Goal: Task Accomplishment & Management: Manage account settings

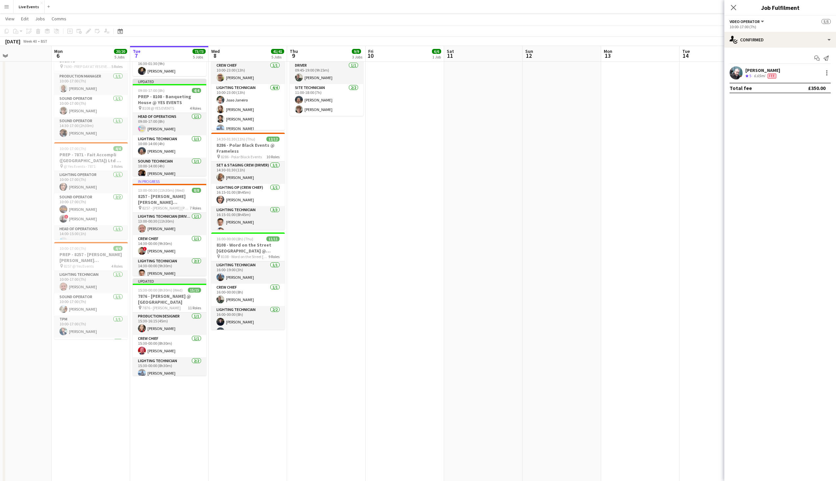
scroll to position [0, 246]
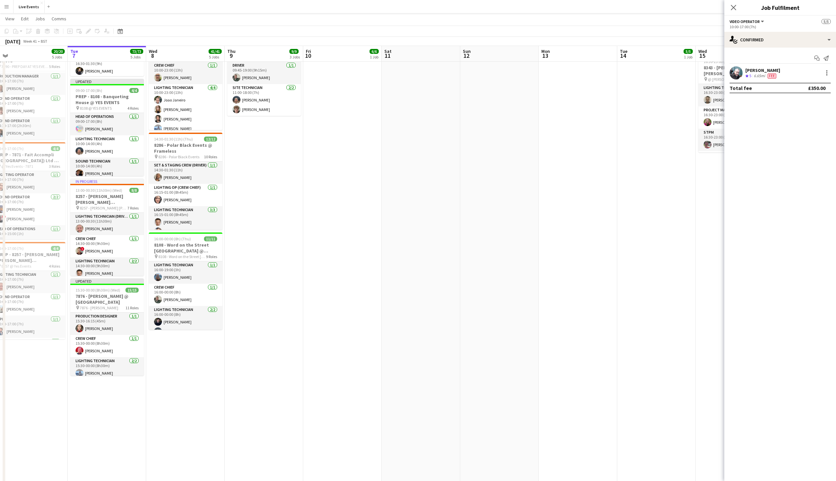
drag, startPoint x: 650, startPoint y: 153, endPoint x: 394, endPoint y: 182, distance: 257.6
click at [394, 182] on app-calendar-viewport "Fri 3 Sat 4 Sun 5 Mon 6 20/20 5 Jobs Tue 7 73/73 5 Jobs Wed 8 41/41 5 Jobs Thu …" at bounding box center [418, 202] width 836 height 746
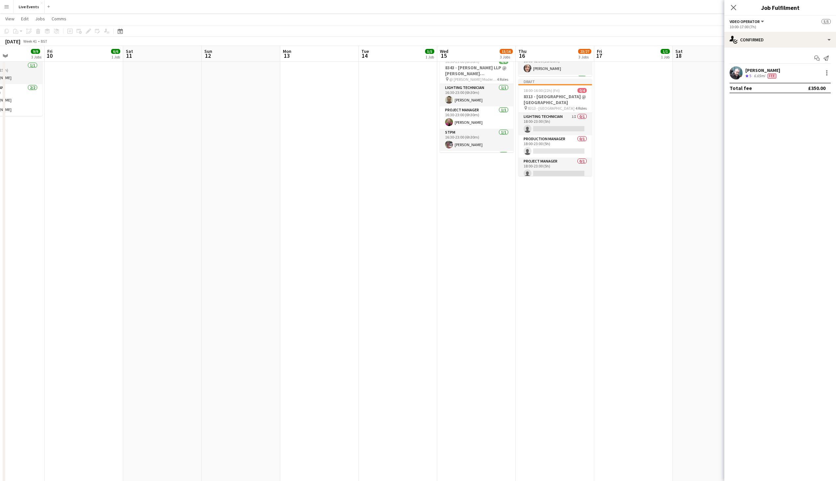
drag, startPoint x: 685, startPoint y: 178, endPoint x: 444, endPoint y: 194, distance: 242.0
click at [427, 195] on app-calendar-viewport "Mon 6 20/20 5 Jobs Tue 7 73/73 5 Jobs Wed 8 41/41 5 Jobs Thu 9 9/9 3 Jobs Fri 1…" at bounding box center [418, 202] width 836 height 746
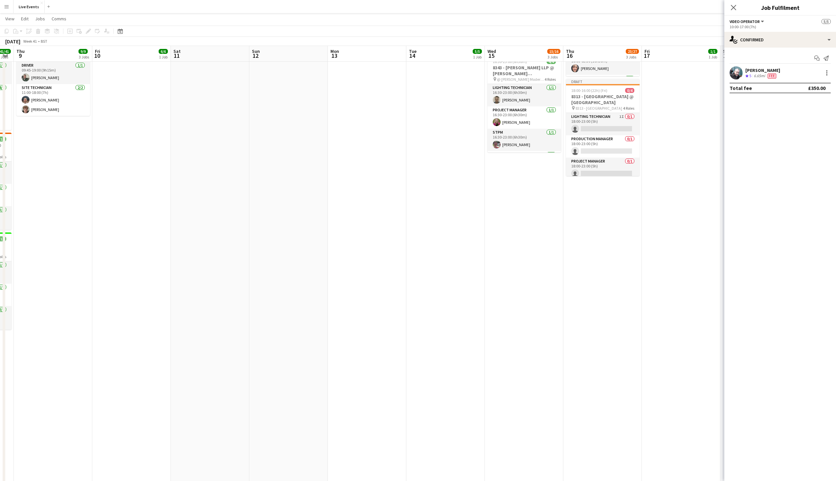
scroll to position [0, 248]
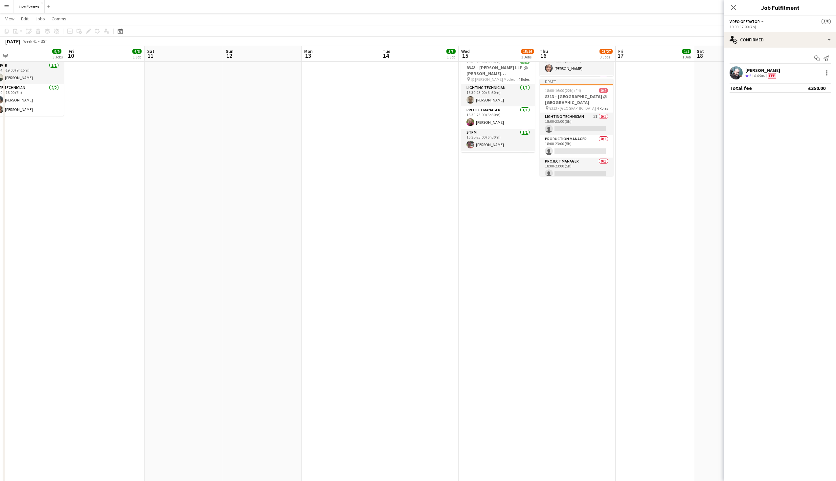
drag, startPoint x: 601, startPoint y: 209, endPoint x: 549, endPoint y: 224, distance: 54.8
click at [549, 224] on app-calendar-viewport "Mon 6 20/20 5 Jobs Tue 7 73/73 5 Jobs Wed 8 41/41 5 Jobs Thu 9 9/9 3 Jobs Fri 1…" at bounding box center [418, 202] width 836 height 746
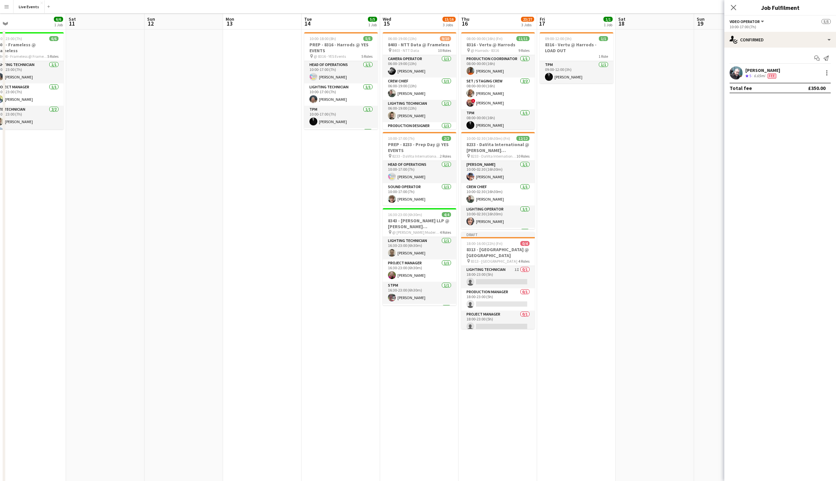
scroll to position [0, 0]
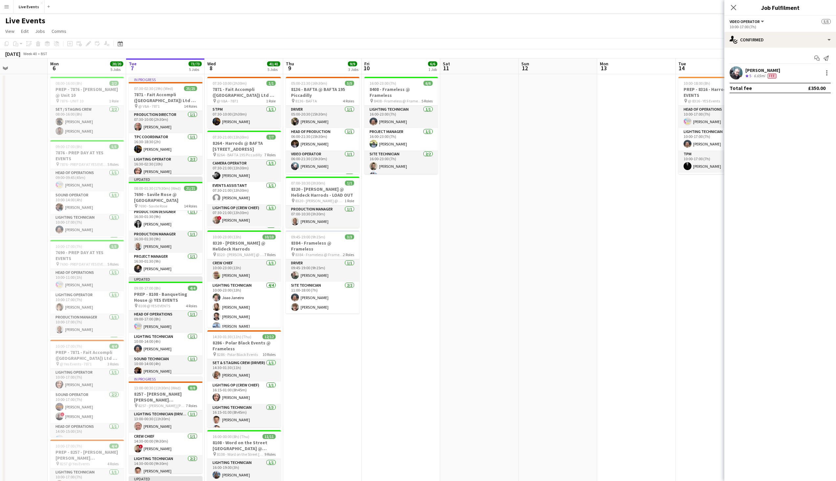
drag, startPoint x: 200, startPoint y: 207, endPoint x: 474, endPoint y: 204, distance: 273.7
click at [474, 204] on app-calendar-viewport "Fri 3 Sat 4 Sun 5 Mon 6 20/20 5 Jobs Tue 7 73/73 5 Jobs Wed 8 41/41 5 Jobs Thu …" at bounding box center [418, 415] width 836 height 714
click at [121, 43] on icon at bounding box center [120, 43] width 5 height 5
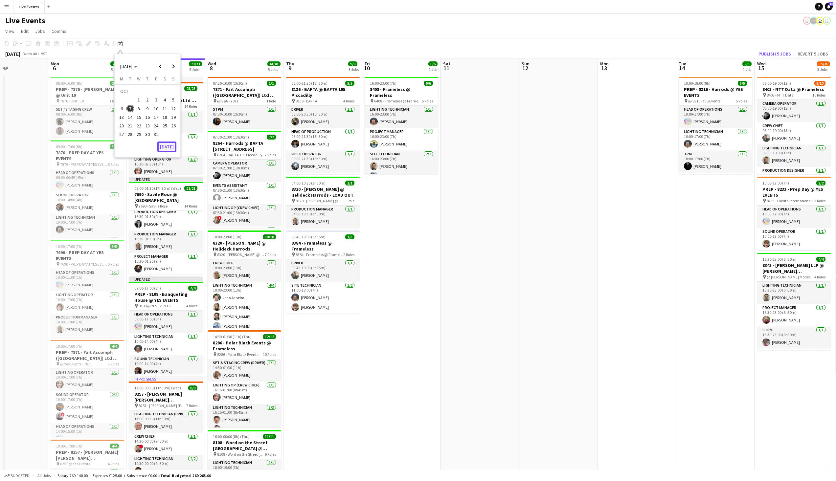
click at [165, 146] on button "[DATE]" at bounding box center [166, 147] width 19 height 11
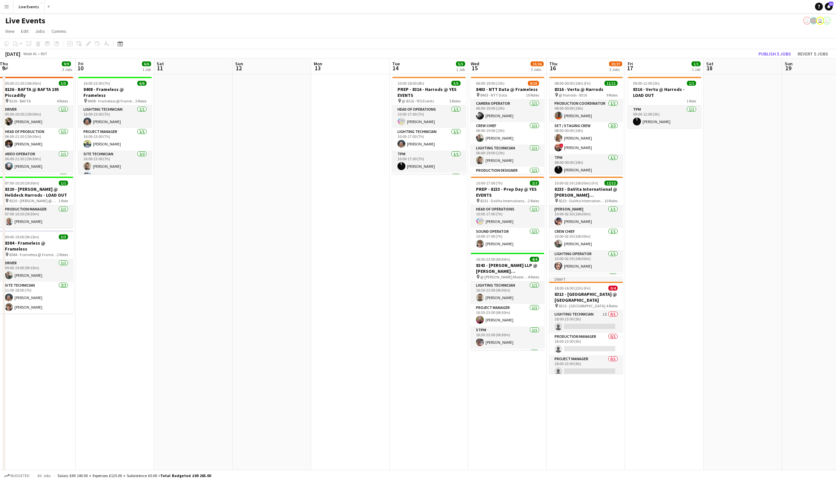
drag, startPoint x: 790, startPoint y: 141, endPoint x: 245, endPoint y: 141, distance: 545.0
click at [228, 142] on app-calendar-viewport "Mon 6 20/20 5 Jobs Tue 7 73/73 5 Jobs Wed 8 41/41 5 Jobs Thu 9 9/9 3 Jobs Fri 1…" at bounding box center [418, 415] width 836 height 714
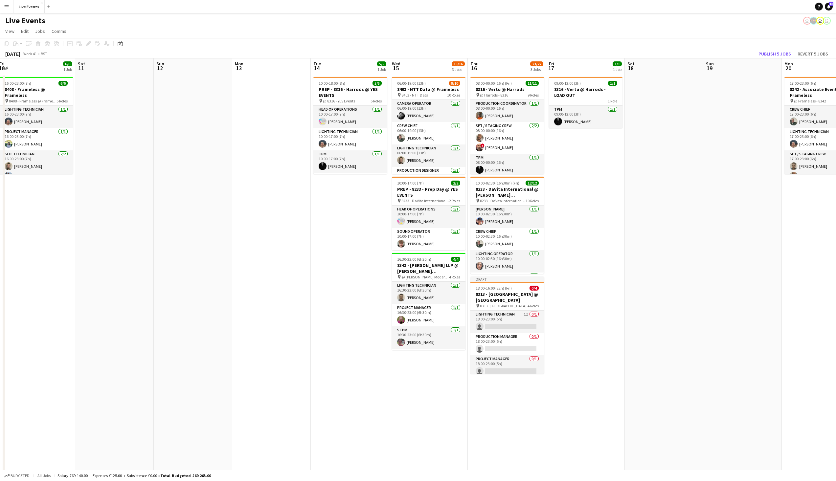
click at [8, 8] on app-icon "Menu" at bounding box center [6, 6] width 5 height 5
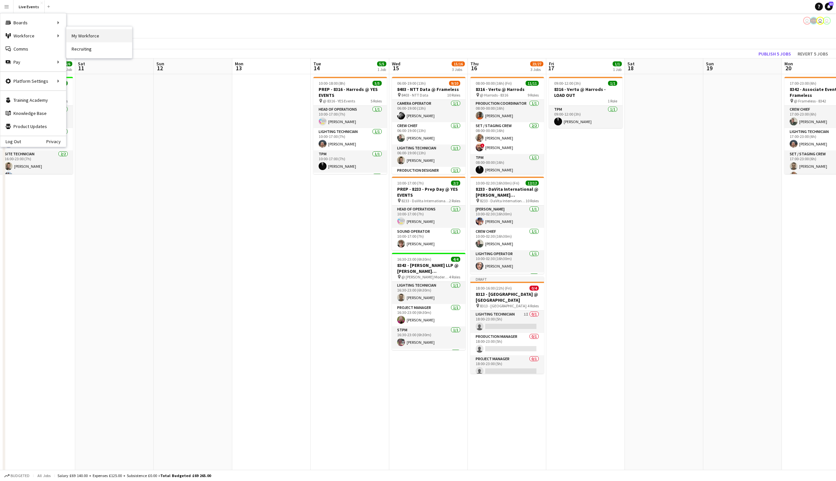
click at [96, 35] on link "My Workforce" at bounding box center [99, 35] width 66 height 13
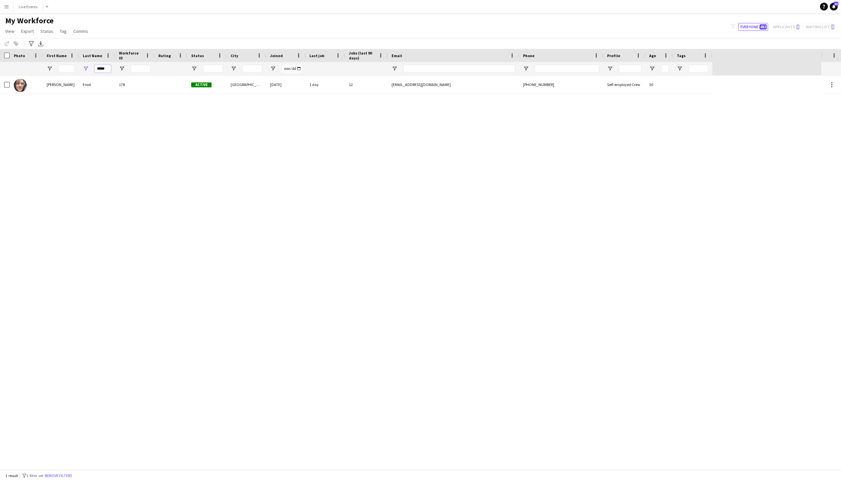
drag, startPoint x: 106, startPoint y: 68, endPoint x: 93, endPoint y: 67, distance: 12.9
click at [93, 67] on div "*****" at bounding box center [97, 68] width 36 height 13
type input "****"
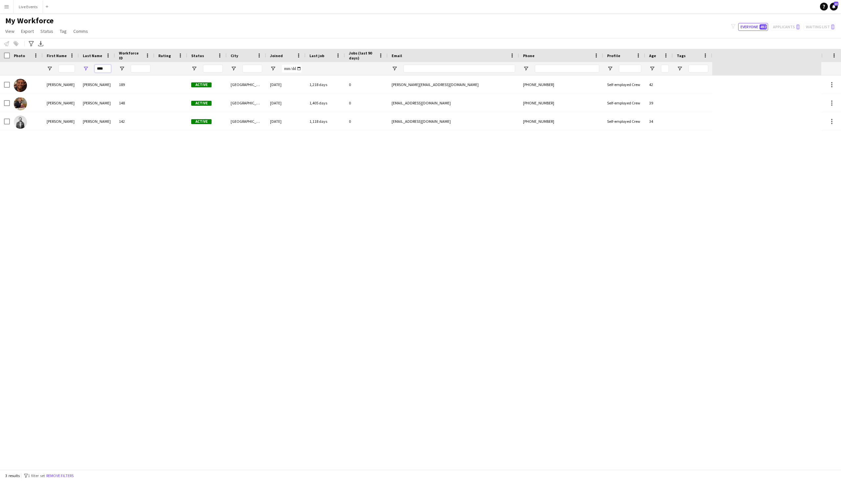
drag, startPoint x: 101, startPoint y: 69, endPoint x: 68, endPoint y: 69, distance: 32.2
click at [68, 69] on div "****" at bounding box center [356, 68] width 712 height 13
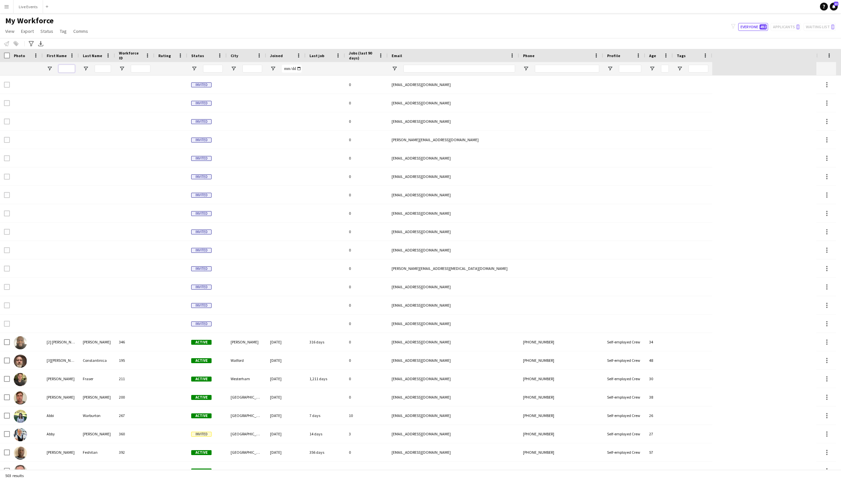
click at [68, 68] on input "First Name Filter Input" at bounding box center [66, 69] width 16 height 8
type input "****"
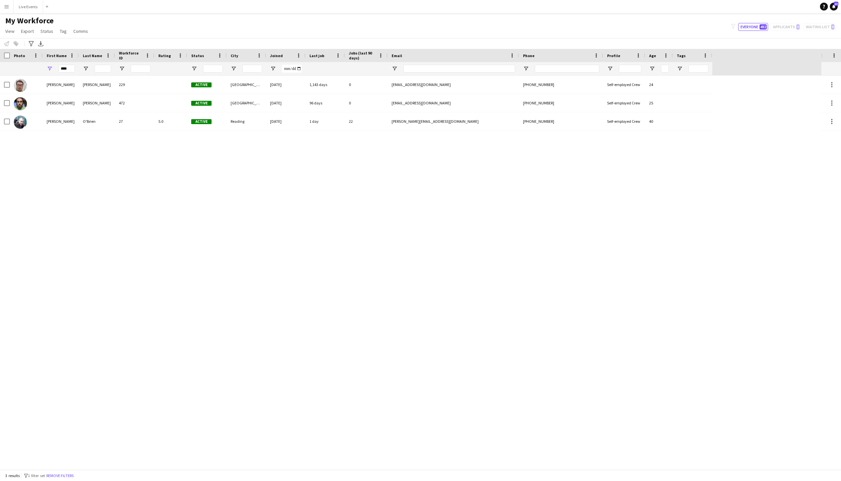
click at [132, 156] on div "Liam Drewery 229 Active London 16-08-2022 1,143 days 0 liamdrewery4@gmail.com +…" at bounding box center [410, 273] width 821 height 394
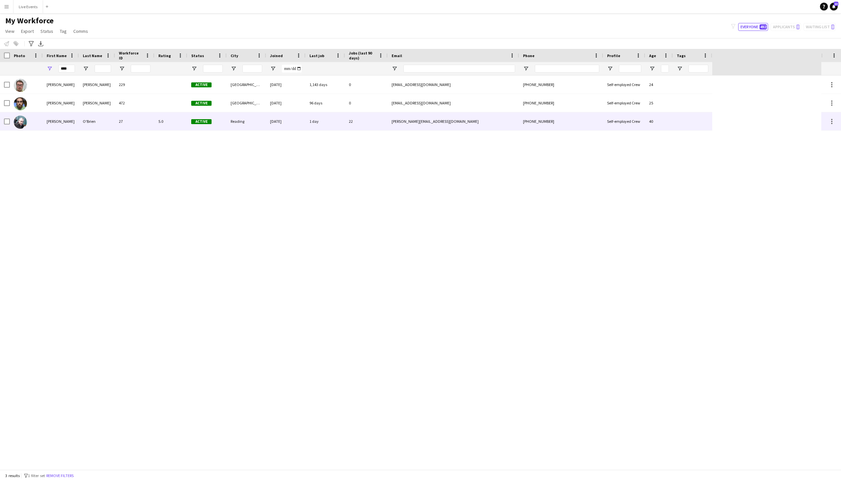
click at [124, 117] on div "27" at bounding box center [134, 121] width 39 height 18
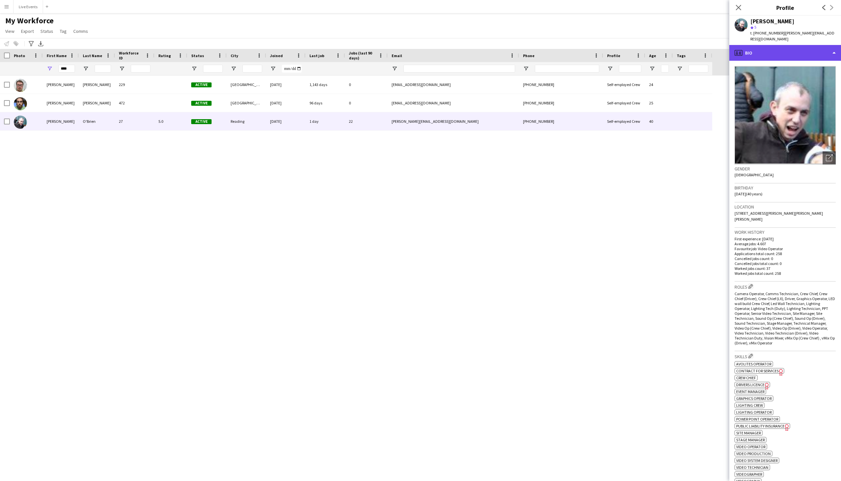
click at [794, 45] on div "profile Bio" at bounding box center [785, 53] width 112 height 16
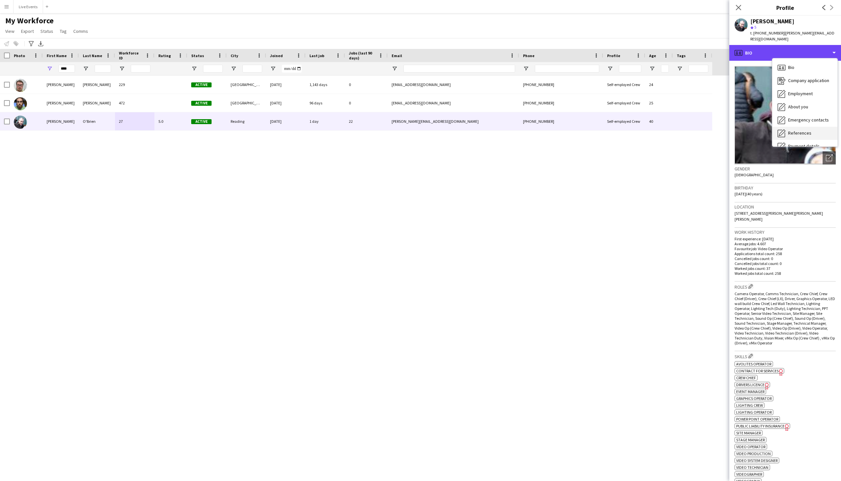
scroll to position [62, 0]
click at [800, 134] on span "Calendar" at bounding box center [796, 137] width 17 height 6
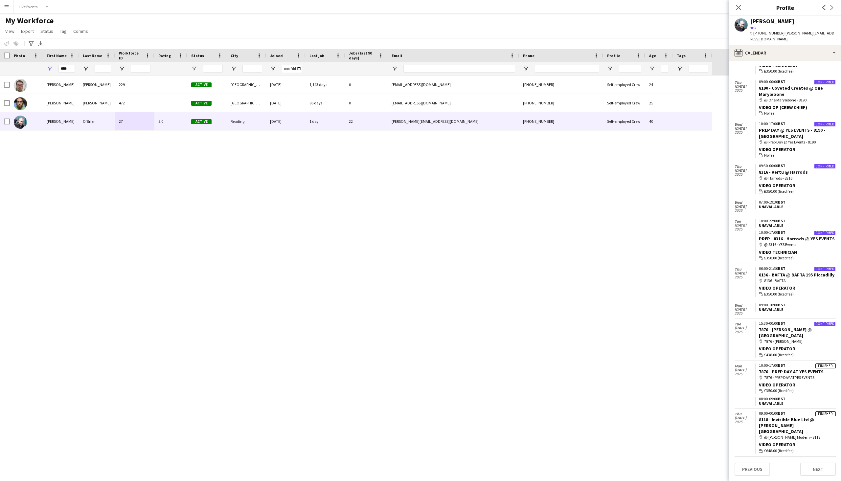
scroll to position [412, 0]
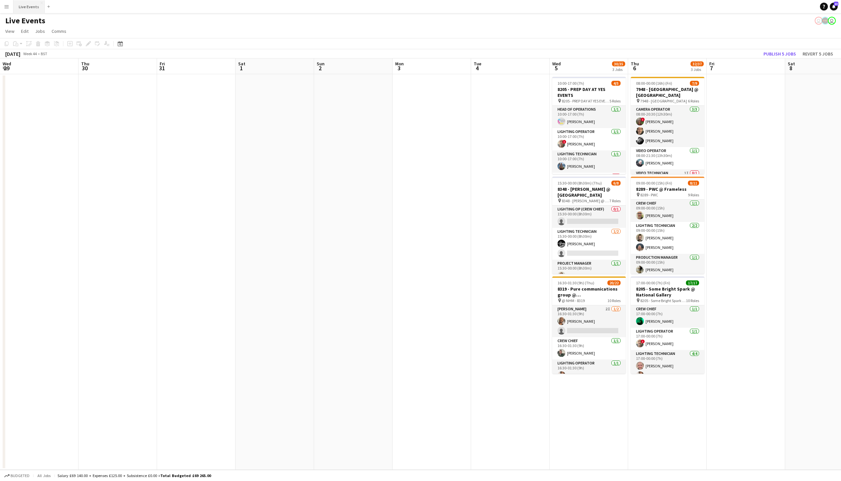
scroll to position [0, 217]
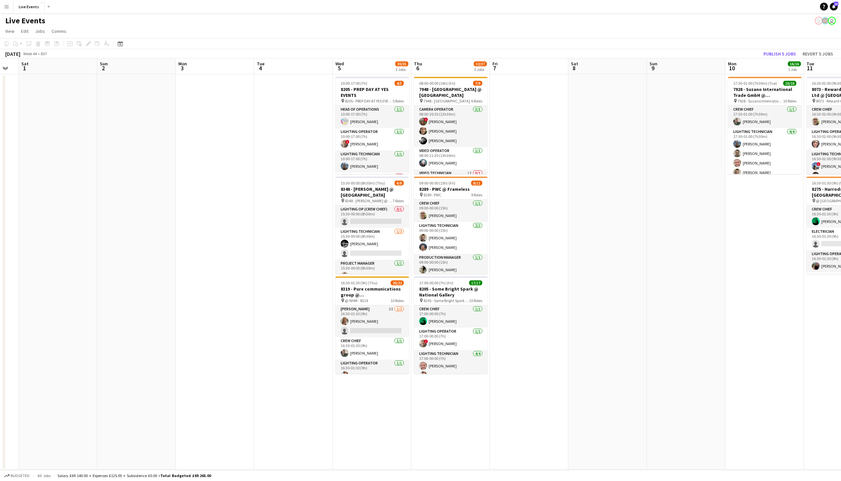
click at [8, 6] on app-icon "Menu" at bounding box center [6, 6] width 5 height 5
click at [15, 142] on link "Log Out" at bounding box center [10, 141] width 21 height 5
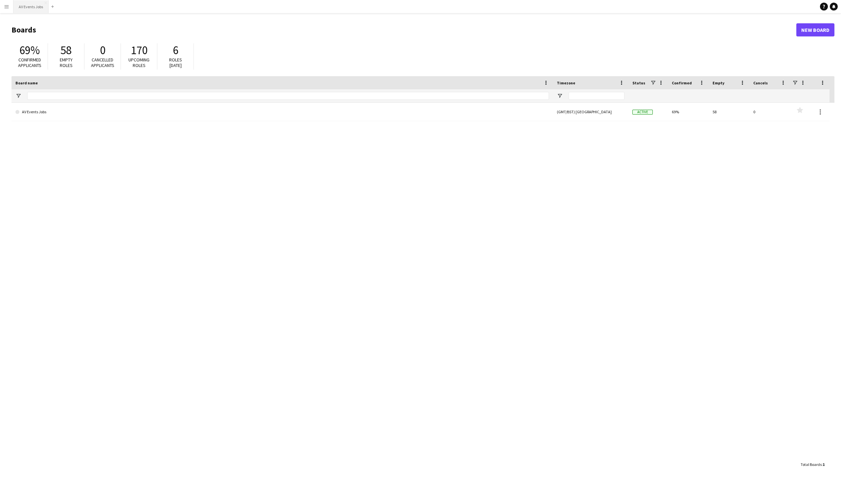
click at [28, 6] on button "AV Events Jobs Close" at bounding box center [30, 6] width 35 height 13
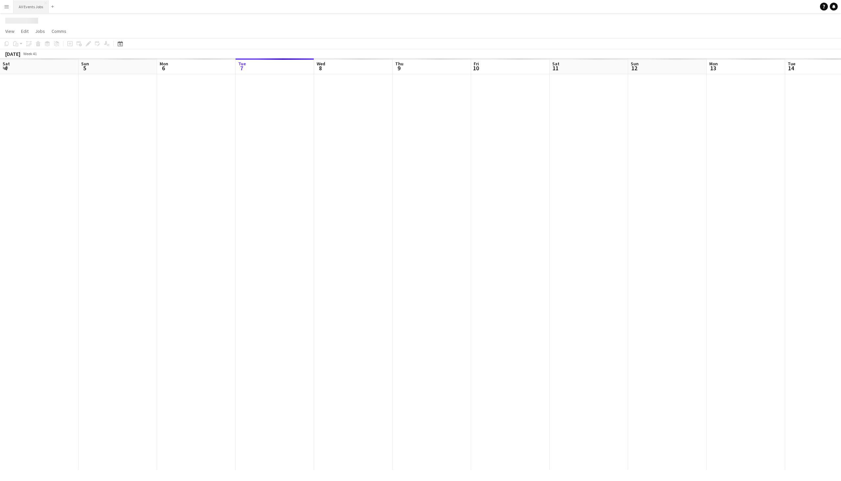
scroll to position [0, 157]
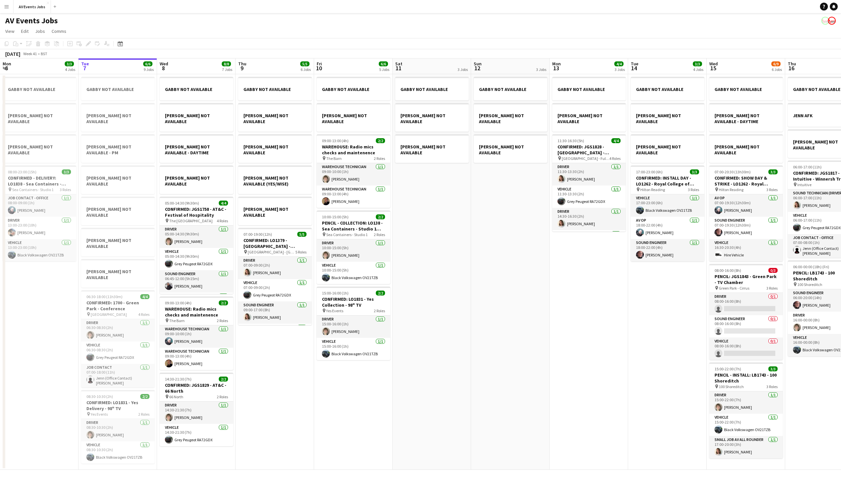
click at [6, 8] on app-icon "Menu" at bounding box center [6, 6] width 5 height 5
click at [33, 35] on div "Workforce Workforce" at bounding box center [33, 35] width 66 height 13
click at [105, 37] on link "My Workforce" at bounding box center [99, 35] width 66 height 13
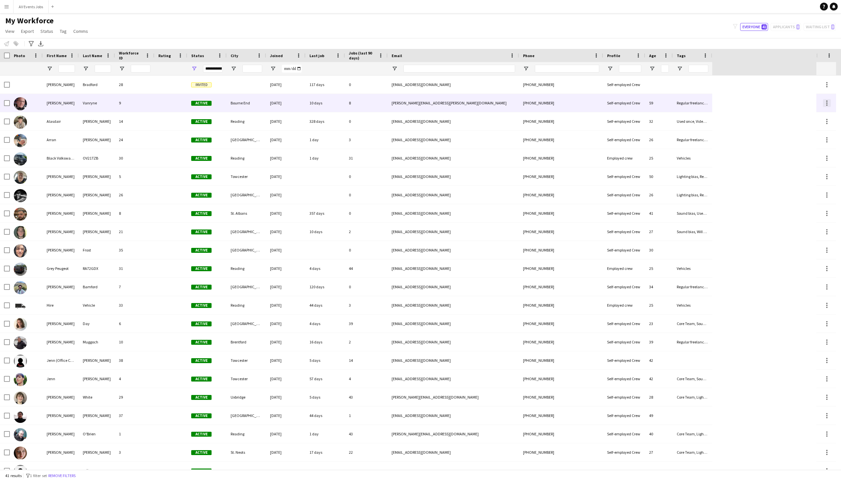
click at [824, 105] on div at bounding box center [827, 103] width 8 height 8
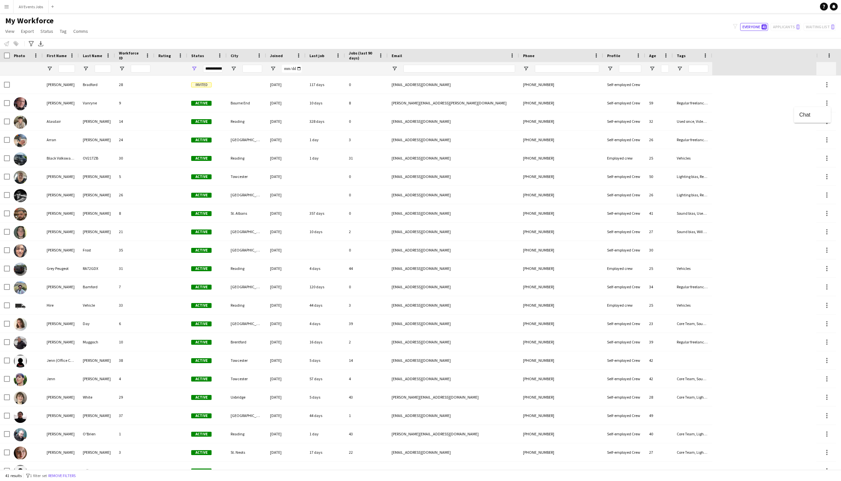
click at [64, 103] on div at bounding box center [420, 240] width 841 height 481
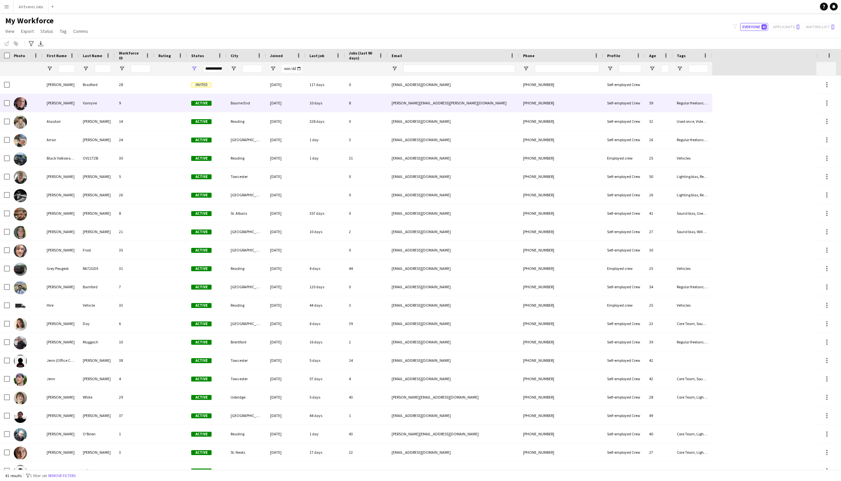
click at [102, 102] on div "Vanryne" at bounding box center [97, 103] width 36 height 18
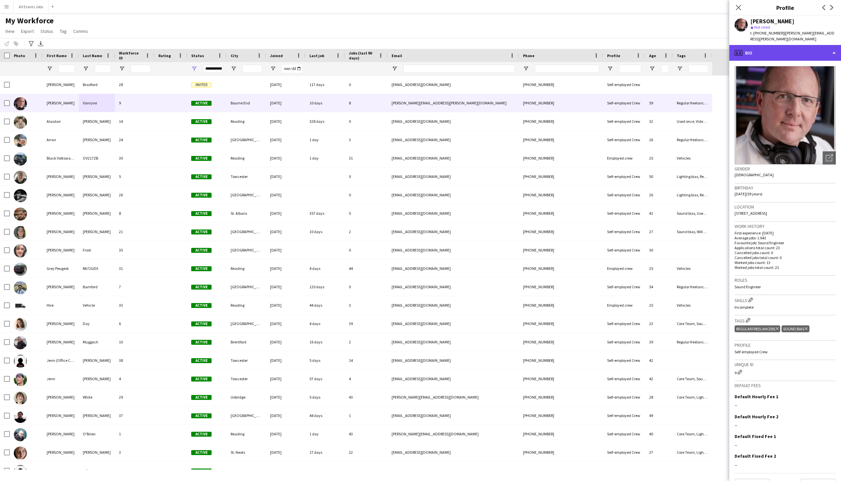
click at [779, 50] on div "profile Bio" at bounding box center [785, 53] width 112 height 16
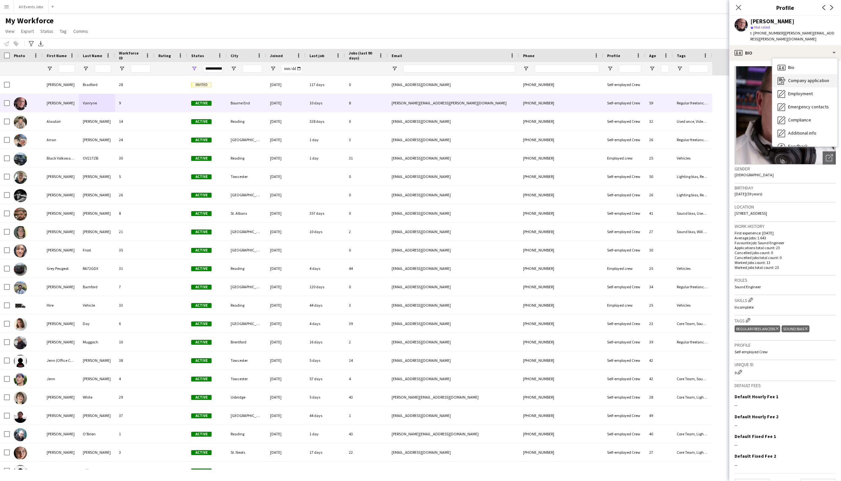
click at [804, 78] on span "Company application" at bounding box center [808, 81] width 41 height 6
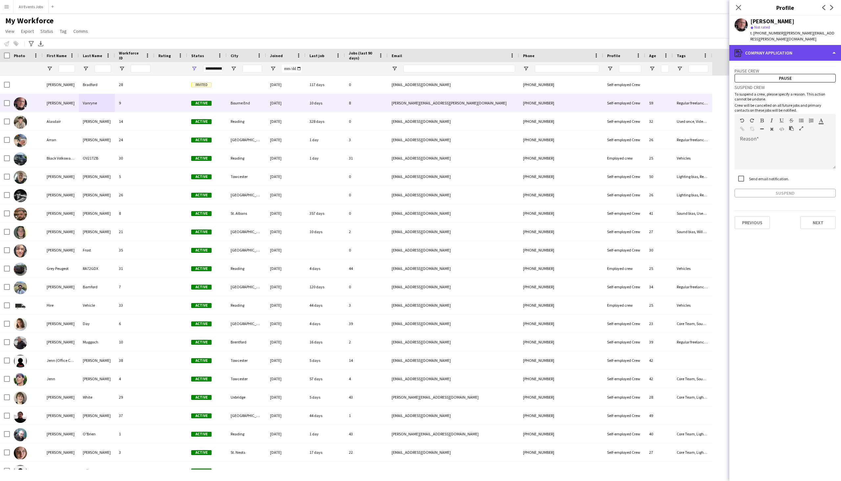
click at [792, 45] on div "register Company application" at bounding box center [785, 53] width 112 height 16
click at [796, 91] on span "Employment" at bounding box center [800, 94] width 25 height 6
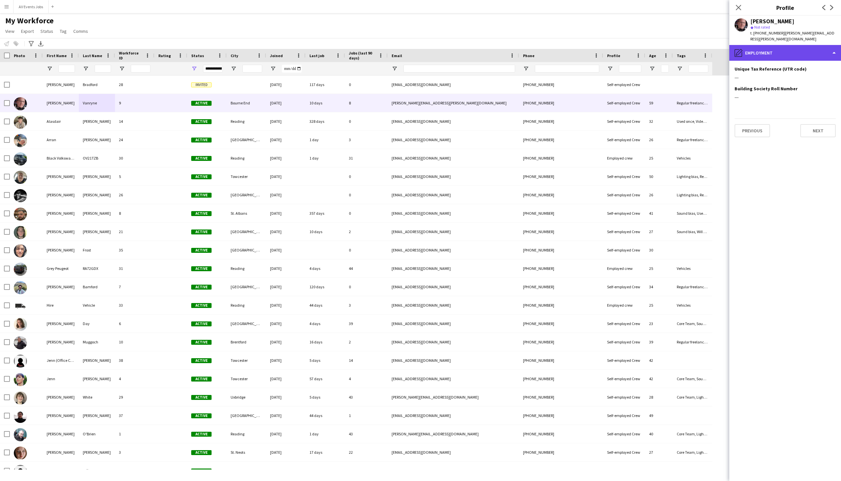
click at [790, 46] on div "pencil4 Employment" at bounding box center [785, 53] width 112 height 16
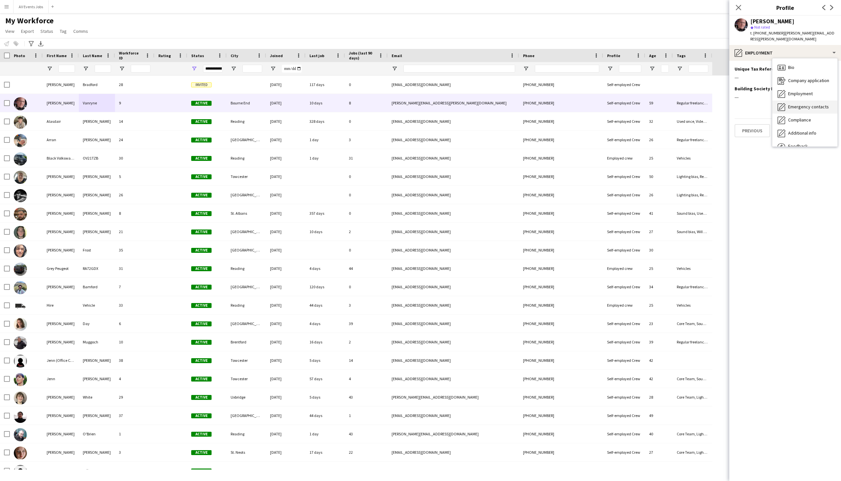
click at [797, 104] on span "Emergency contacts" at bounding box center [808, 107] width 41 height 6
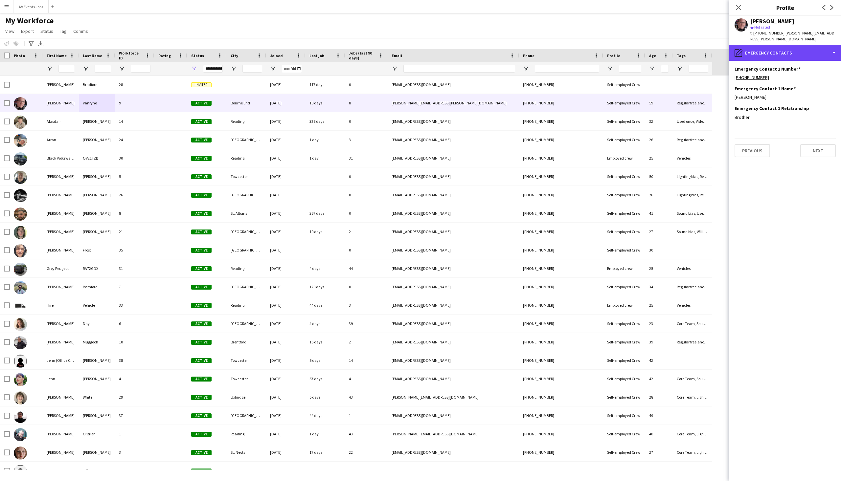
drag, startPoint x: 789, startPoint y: 49, endPoint x: 795, endPoint y: 77, distance: 28.3
click at [790, 52] on div "pencil4 Emergency contacts" at bounding box center [785, 53] width 112 height 16
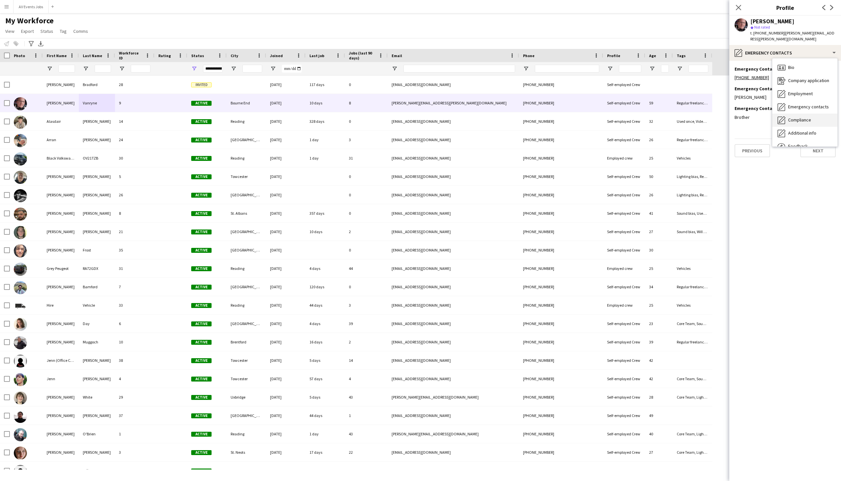
click at [795, 117] on span "Compliance" at bounding box center [799, 120] width 23 height 6
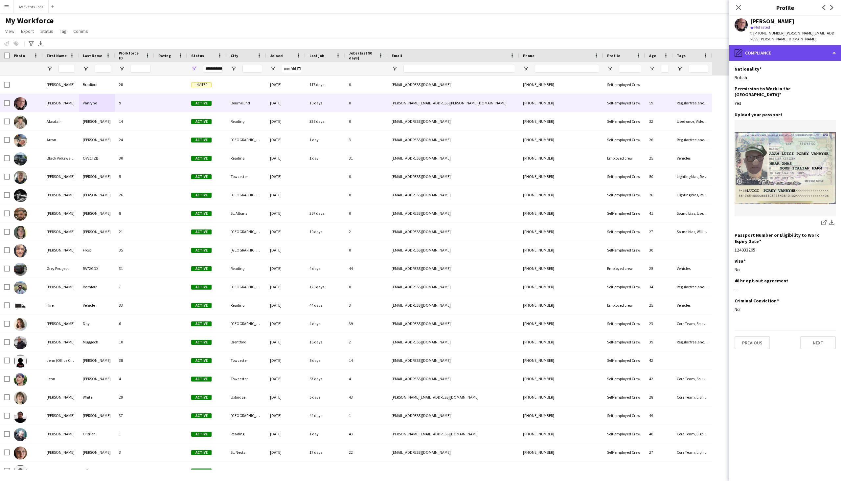
click at [795, 47] on div "pencil4 Compliance" at bounding box center [785, 53] width 112 height 16
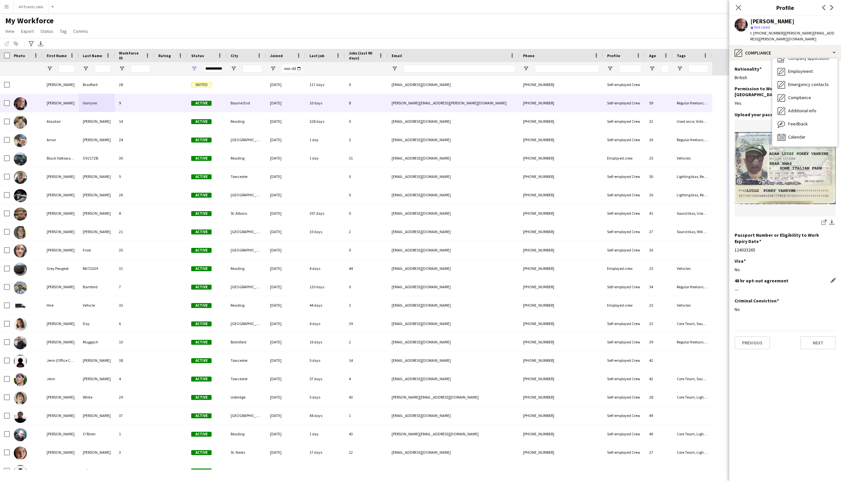
click at [794, 278] on div "48 hr opt-out agreement Edit this field" at bounding box center [785, 281] width 101 height 6
click at [736, 11] on app-icon "Close pop-in" at bounding box center [739, 8] width 10 height 10
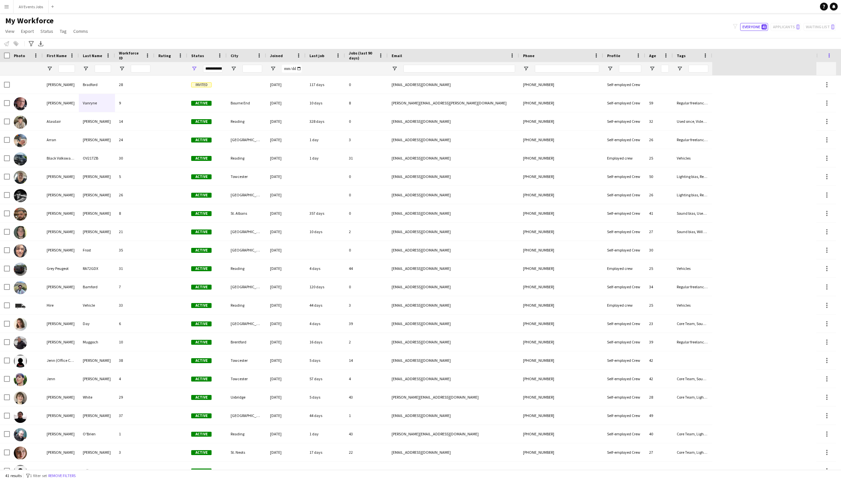
click at [828, 58] on span at bounding box center [829, 56] width 6 height 6
click at [9, 5] on app-icon "Menu" at bounding box center [6, 6] width 5 height 5
click at [187, 19] on div "My Workforce View Views Default view New view Update view Delete view Edit name…" at bounding box center [420, 27] width 841 height 22
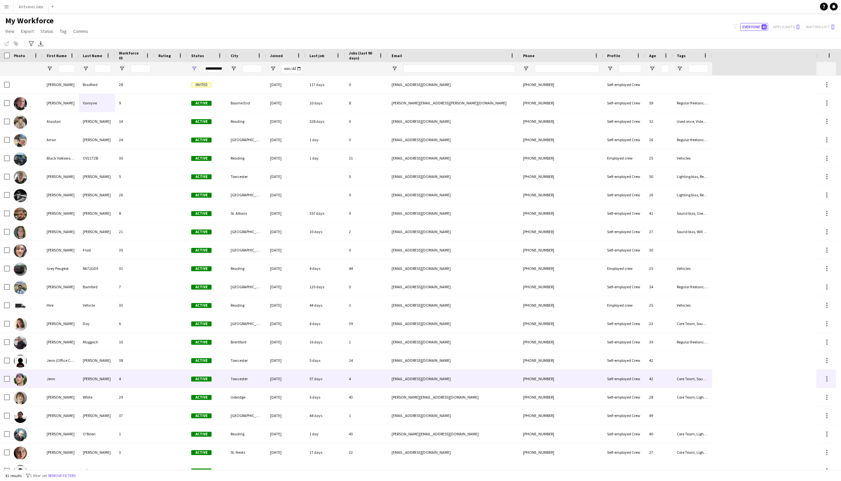
click at [93, 377] on div "Goodheart-Smithe" at bounding box center [97, 379] width 36 height 18
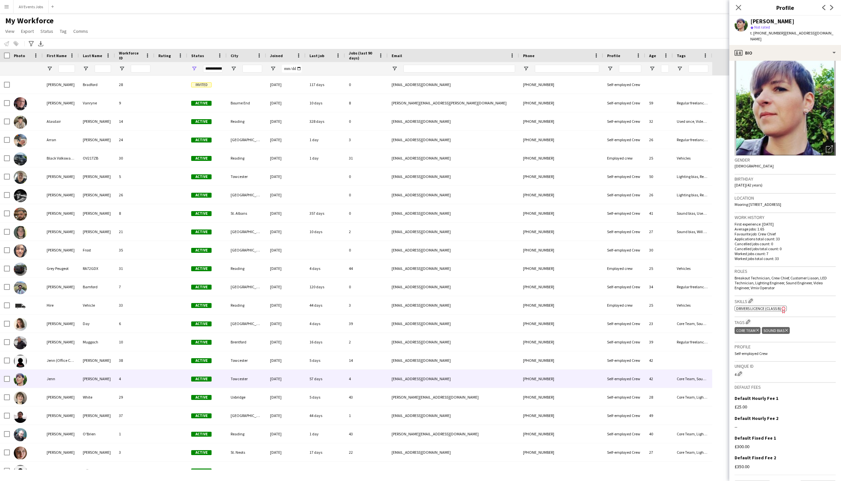
scroll to position [26, 0]
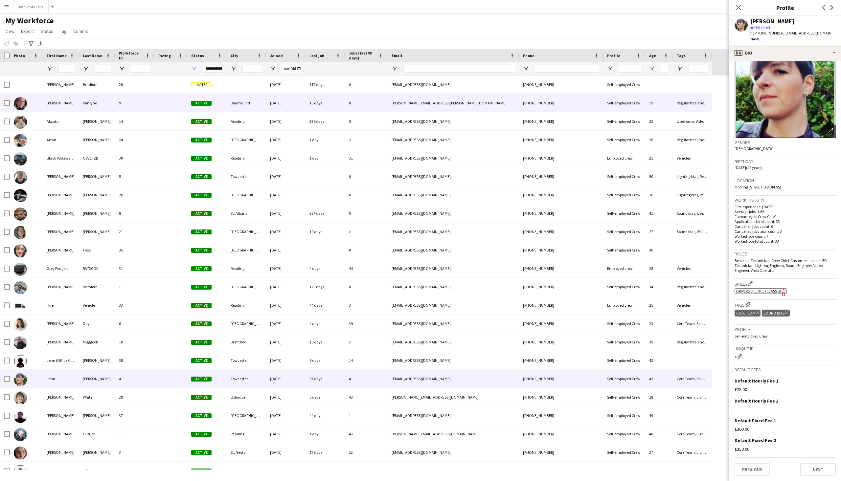
click at [152, 99] on div "9" at bounding box center [134, 103] width 39 height 18
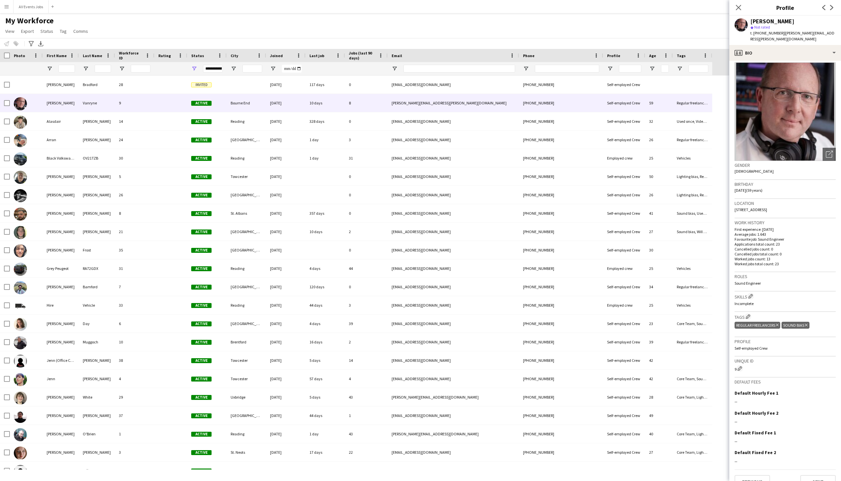
scroll to position [10, 0]
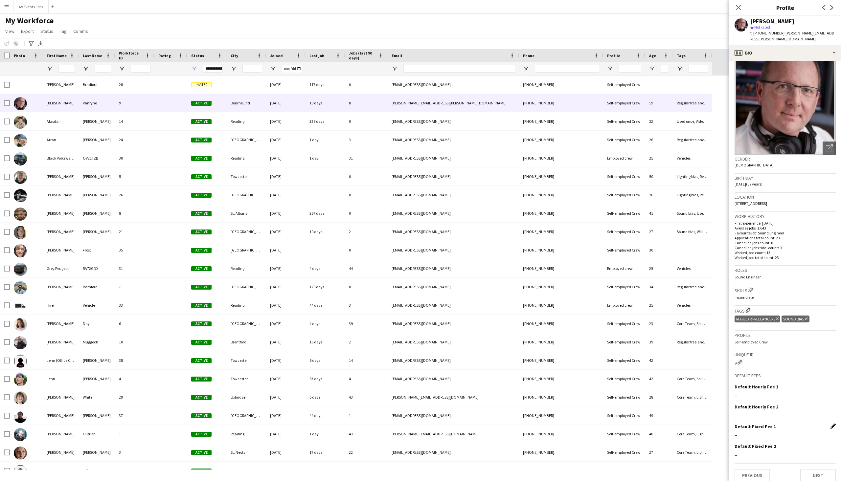
click at [831, 424] on app-icon "Edit this field" at bounding box center [833, 426] width 5 height 5
click at [770, 436] on input at bounding box center [785, 440] width 101 height 16
type input "****"
click at [743, 451] on button "Save" at bounding box center [742, 456] width 15 height 11
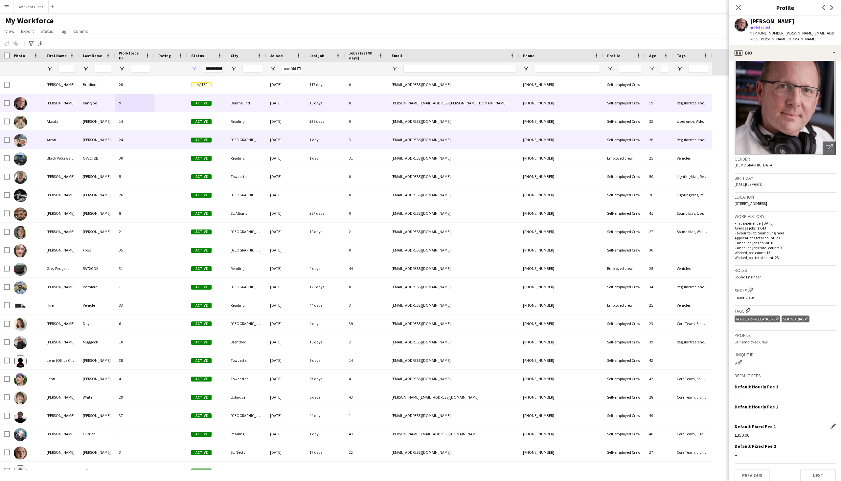
click at [149, 138] on div "24" at bounding box center [134, 140] width 39 height 18
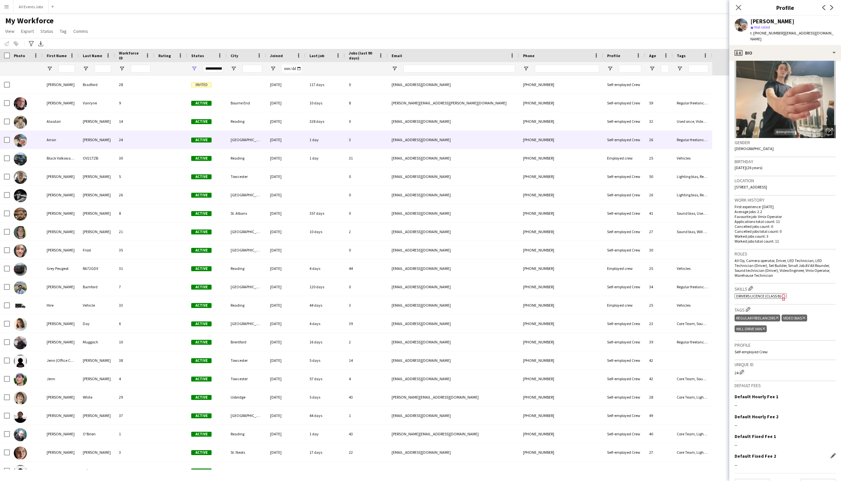
scroll to position [36, 0]
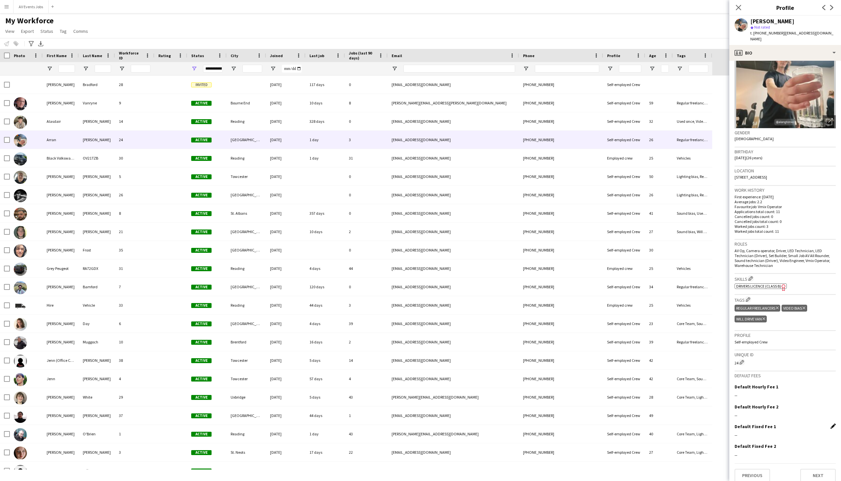
click at [831, 424] on app-icon "Edit this field" at bounding box center [833, 426] width 5 height 5
click at [777, 436] on input at bounding box center [785, 440] width 101 height 16
type input "****"
click at [747, 452] on button "Save" at bounding box center [742, 456] width 15 height 11
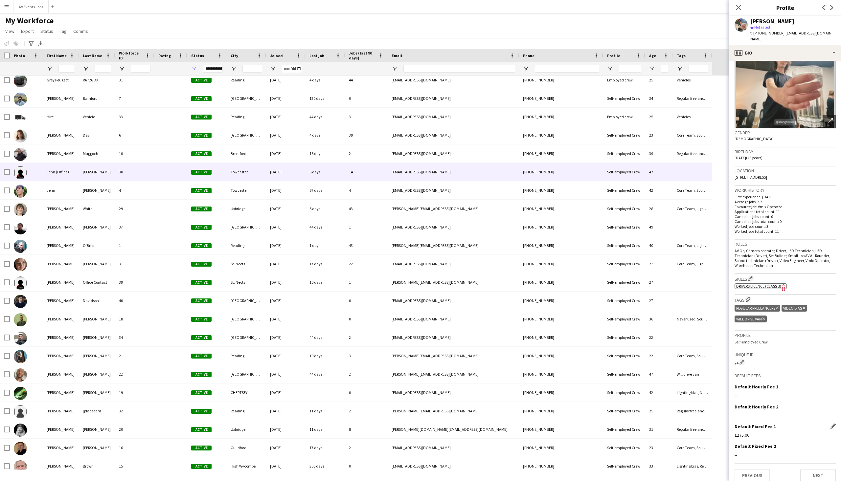
scroll to position [263, 0]
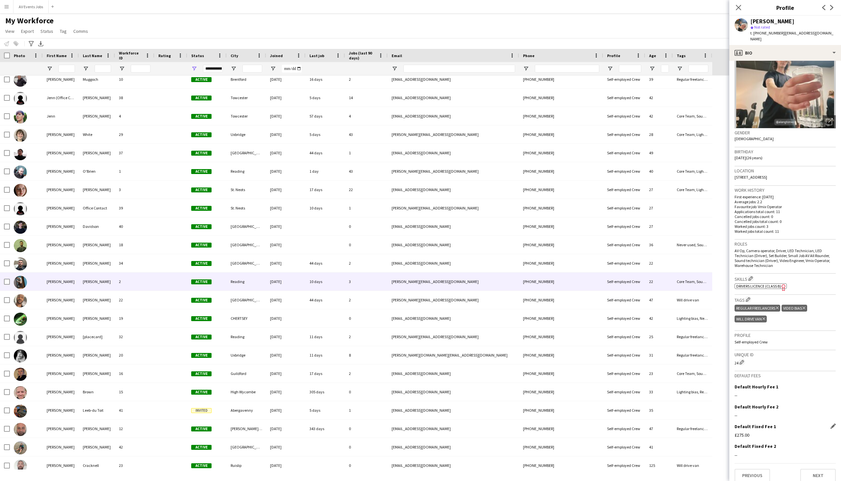
click at [76, 285] on div "Oliver" at bounding box center [61, 282] width 36 height 18
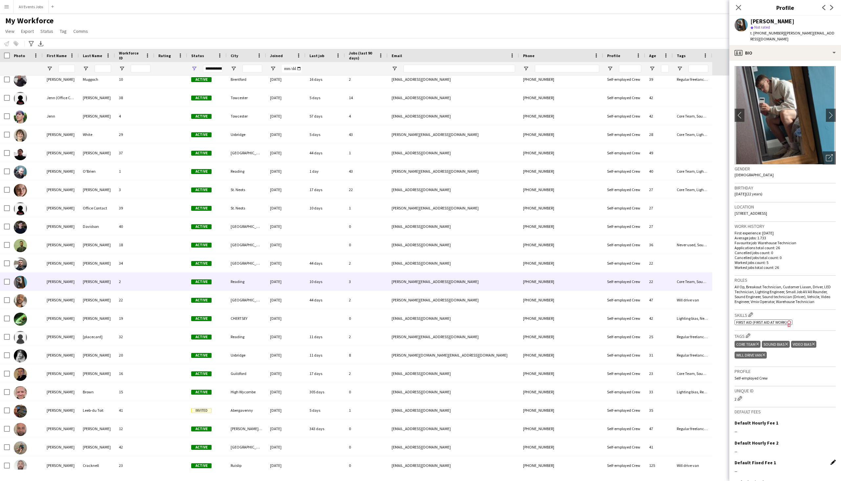
click at [825, 460] on div "Default Fixed Fee 1 Edit this field" at bounding box center [785, 463] width 101 height 6
click at [831, 460] on app-icon "Edit this field" at bounding box center [833, 462] width 5 height 5
drag, startPoint x: 766, startPoint y: 472, endPoint x: 763, endPoint y: 471, distance: 3.5
click at [766, 472] on input at bounding box center [785, 476] width 101 height 16
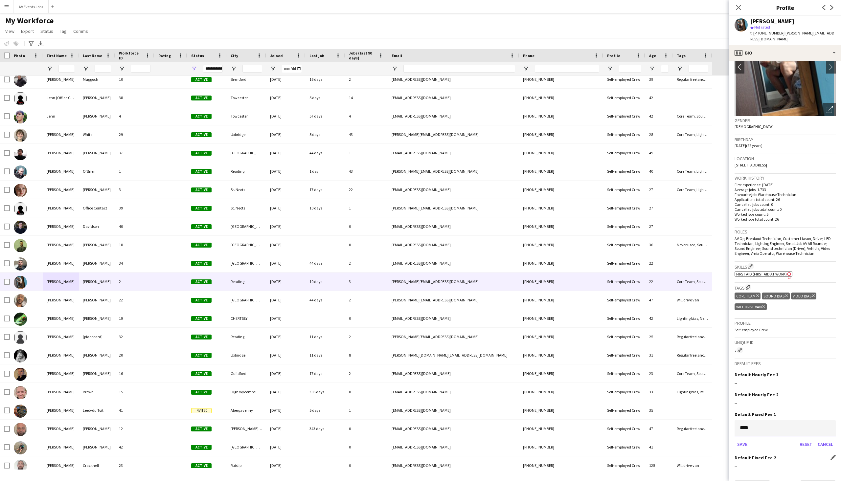
scroll to position [60, 0]
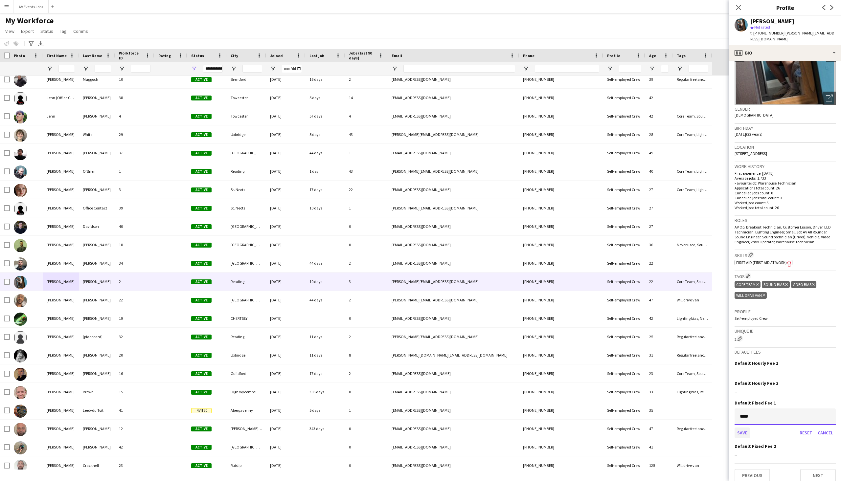
type input "****"
click at [743, 428] on button "Save" at bounding box center [742, 433] width 15 height 11
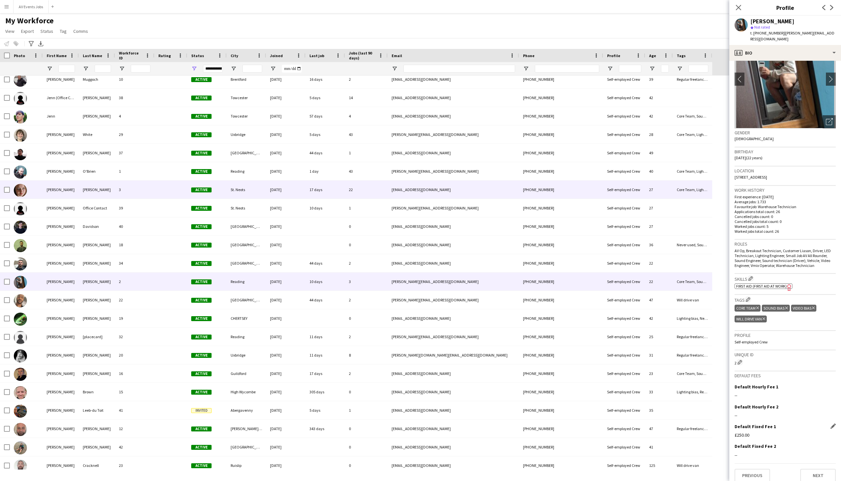
click at [100, 192] on div "Baker" at bounding box center [97, 190] width 36 height 18
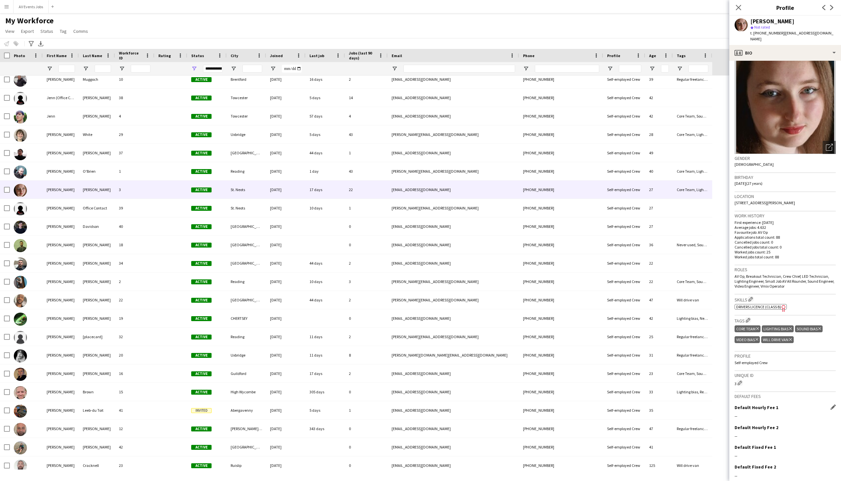
scroll to position [31, 0]
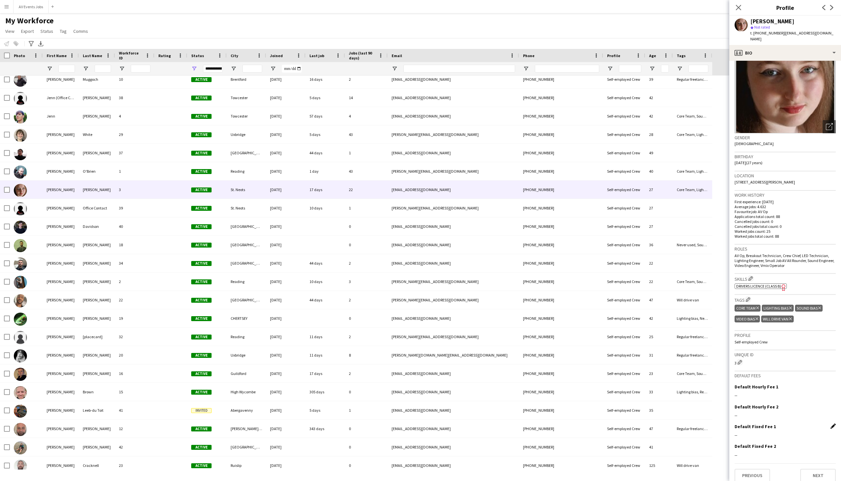
click at [831, 424] on app-icon "Edit this field" at bounding box center [833, 426] width 5 height 5
click at [782, 435] on input at bounding box center [785, 440] width 101 height 16
type input "****"
drag, startPoint x: 745, startPoint y: 449, endPoint x: 742, endPoint y: 451, distance: 3.7
click at [744, 451] on button "Save" at bounding box center [742, 456] width 15 height 11
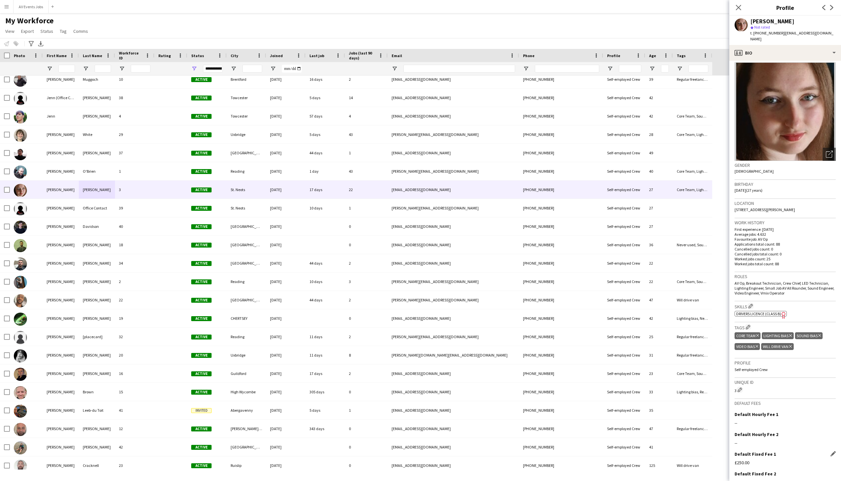
scroll to position [0, 0]
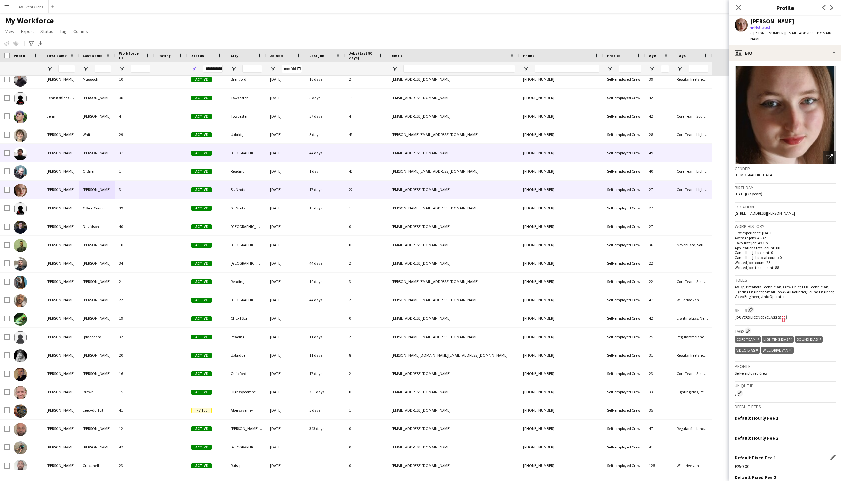
click at [106, 154] on div "Melotte" at bounding box center [97, 153] width 36 height 18
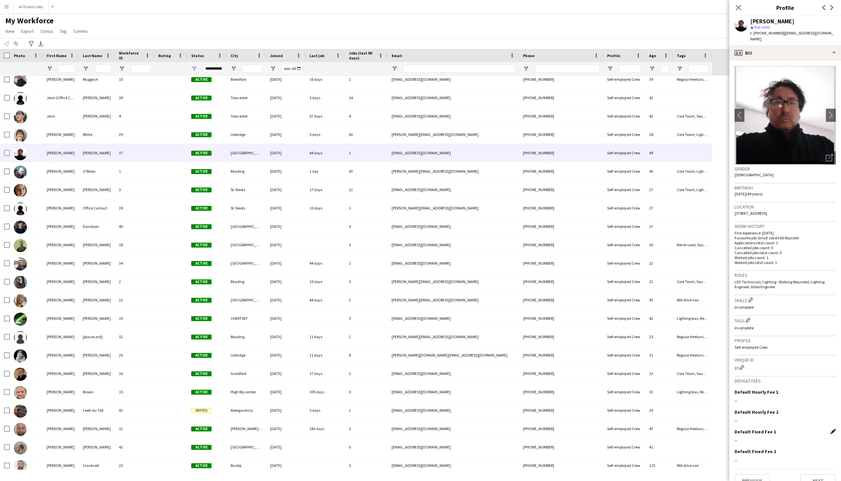
click at [831, 429] on app-icon "Edit this field" at bounding box center [833, 431] width 5 height 5
click at [762, 438] on input at bounding box center [785, 446] width 101 height 16
type input "****"
click at [739, 458] on button "Save" at bounding box center [742, 462] width 15 height 11
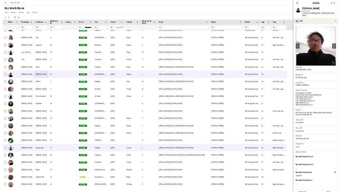
scroll to position [230, 0]
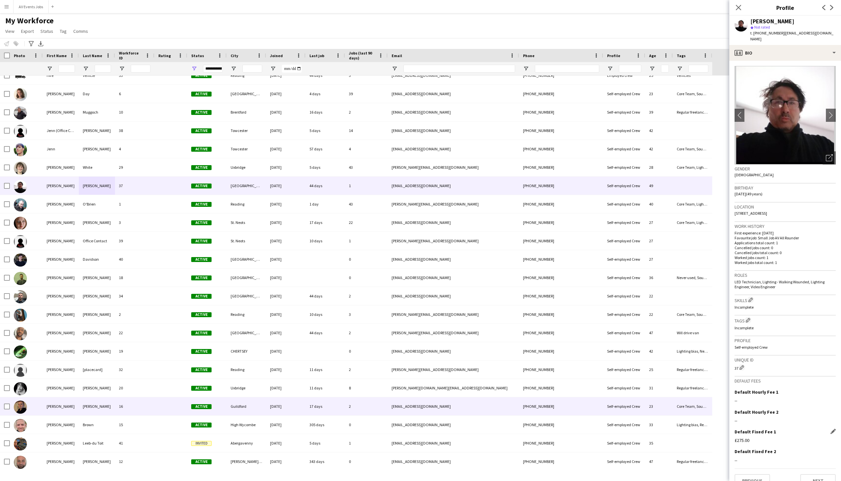
click at [72, 408] on div "Shannon" at bounding box center [61, 407] width 36 height 18
